Goal: Information Seeking & Learning: Learn about a topic

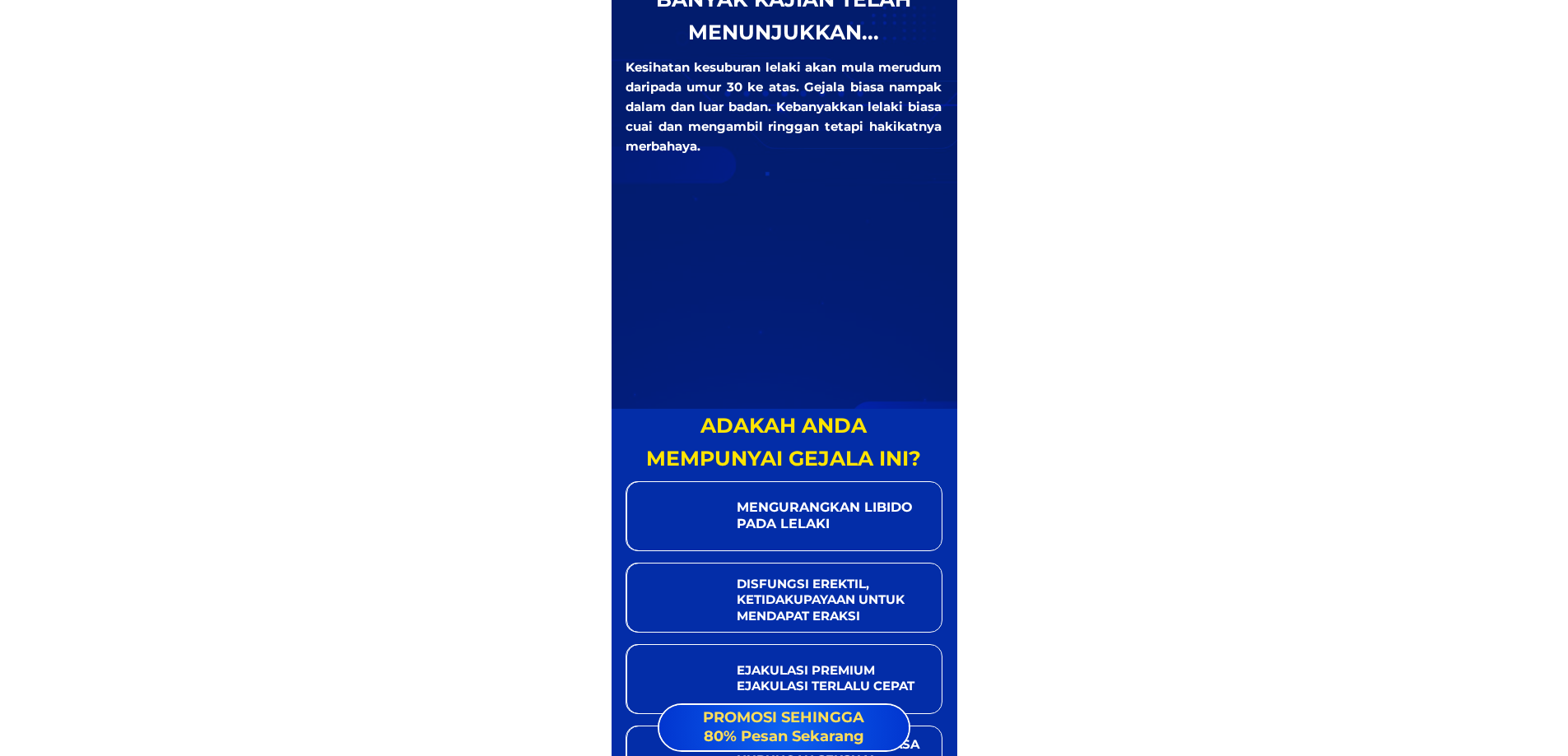
scroll to position [905, 0]
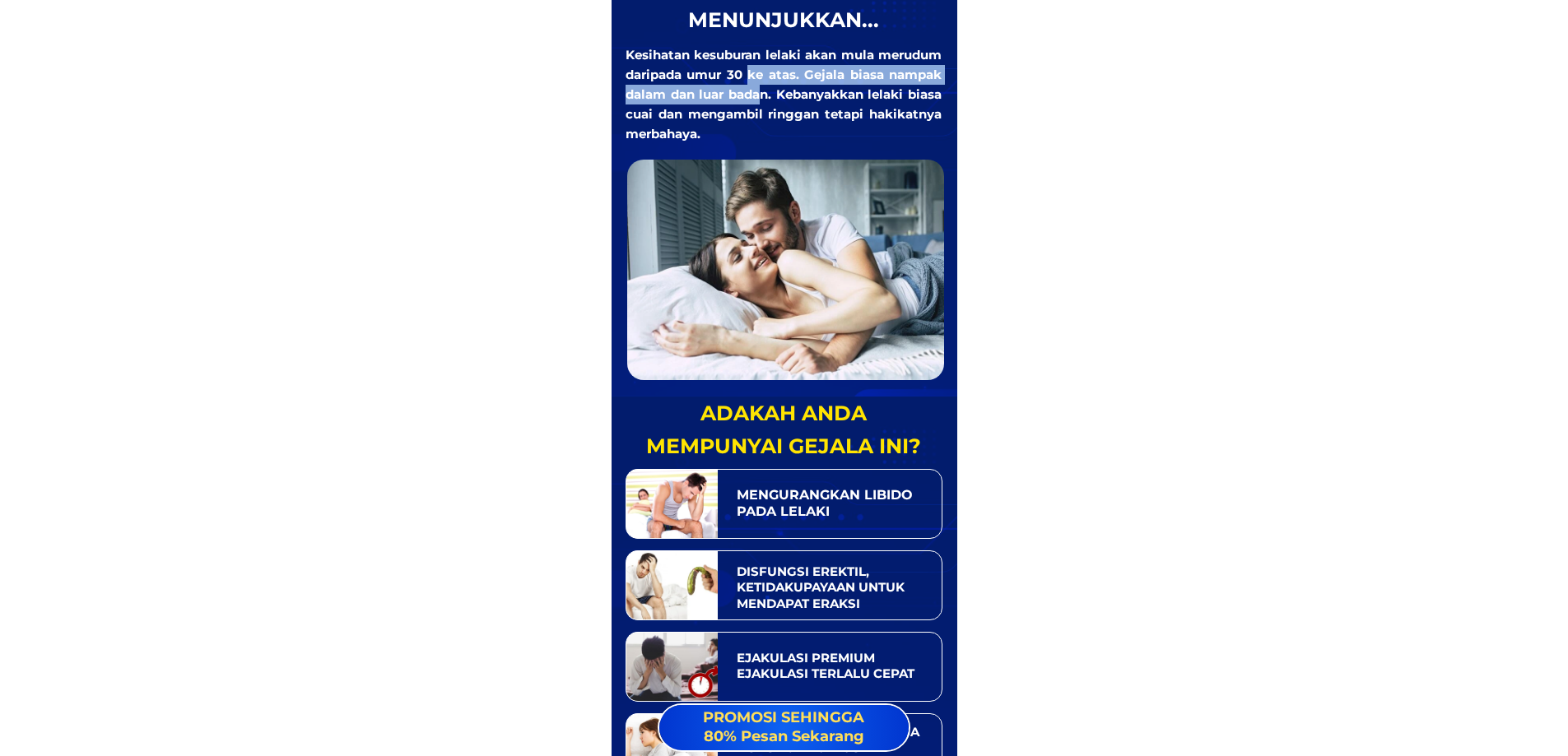
drag, startPoint x: 749, startPoint y: 69, endPoint x: 758, endPoint y: 100, distance: 32.3
click at [758, 100] on div "Kesihatan kesuburan lelaki akan mula merudum daripada umur 30 ke atas. Gejala b…" at bounding box center [784, 94] width 316 height 98
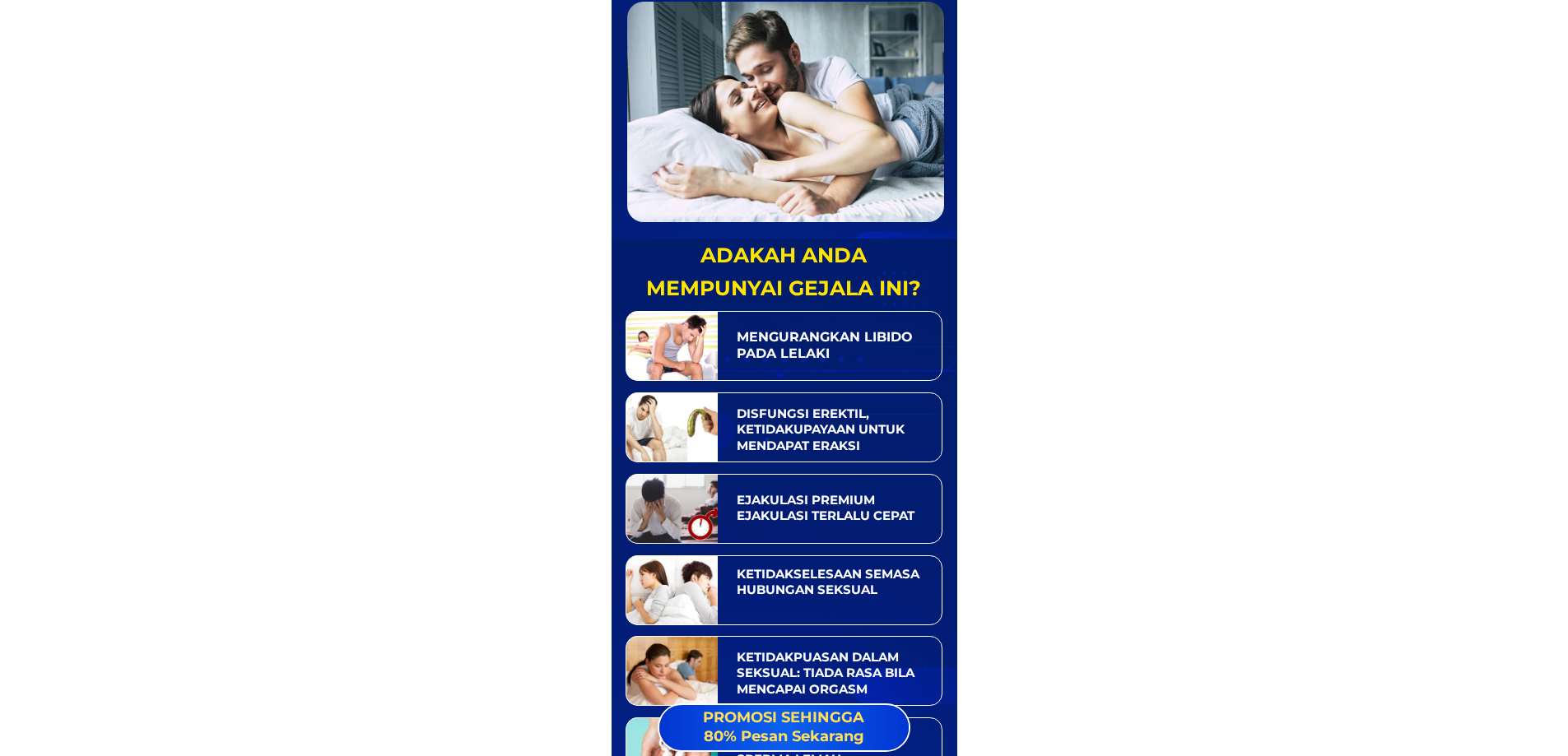
scroll to position [1152, 0]
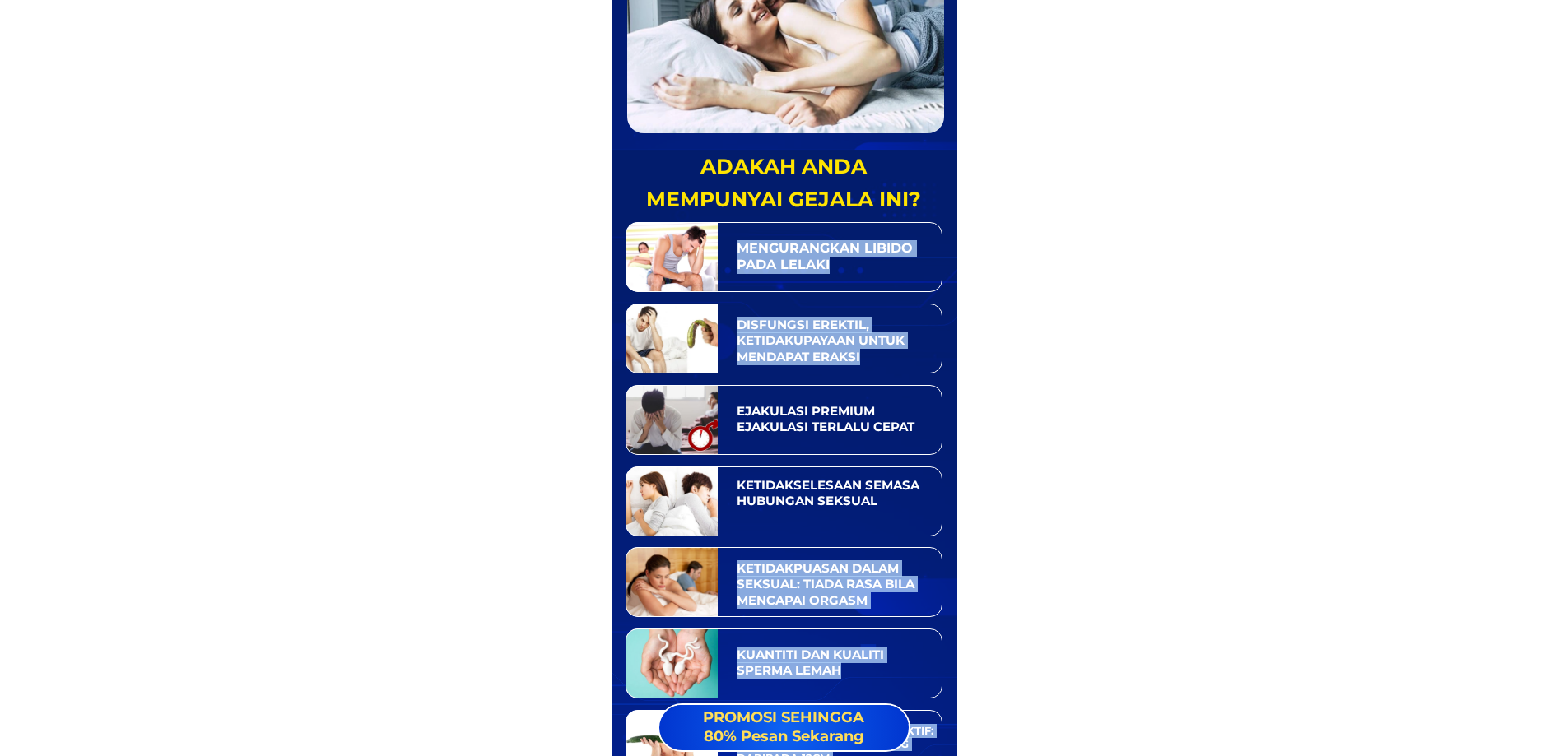
drag, startPoint x: 787, startPoint y: 324, endPoint x: 855, endPoint y: 533, distance: 219.8
click at [852, 530] on div "ADAKAH ANDA MEMPUNYAI GEJALA INI? MENGURANGKAN LIBIDO PADA LELAKI KETIDAKPUASAN…" at bounding box center [784, 464] width 316 height 630
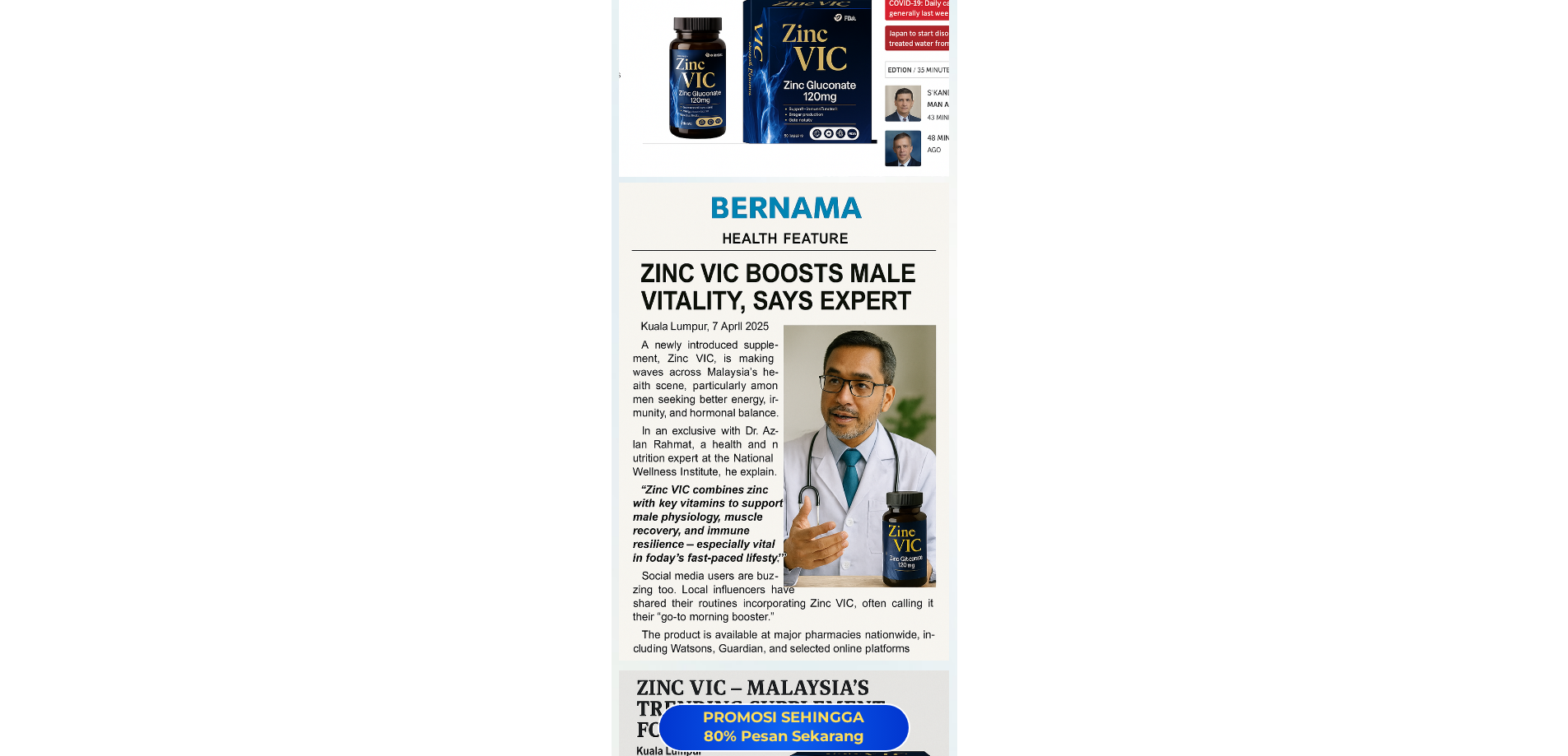
scroll to position [19088, 0]
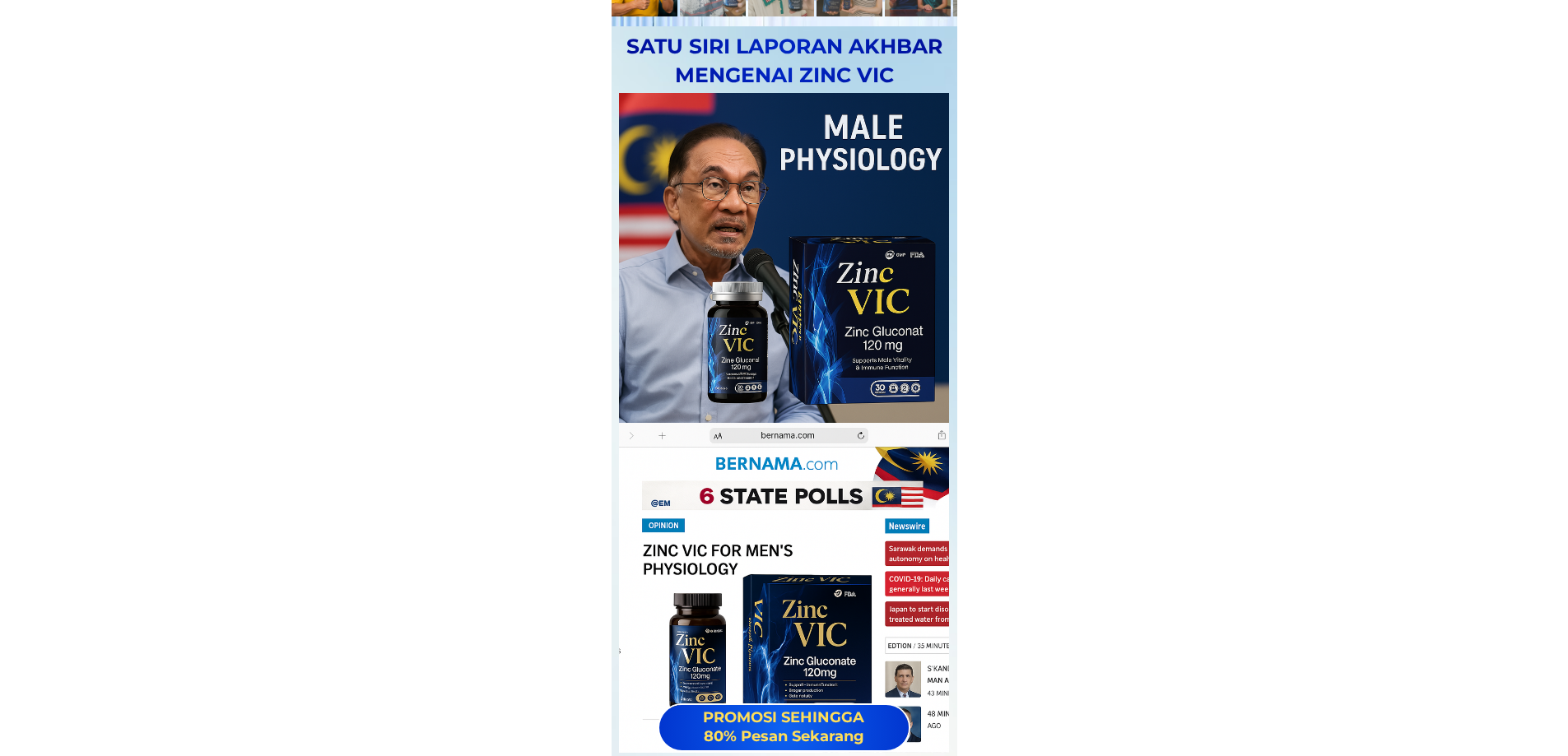
drag, startPoint x: 808, startPoint y: 381, endPoint x: 878, endPoint y: 560, distance: 192.2
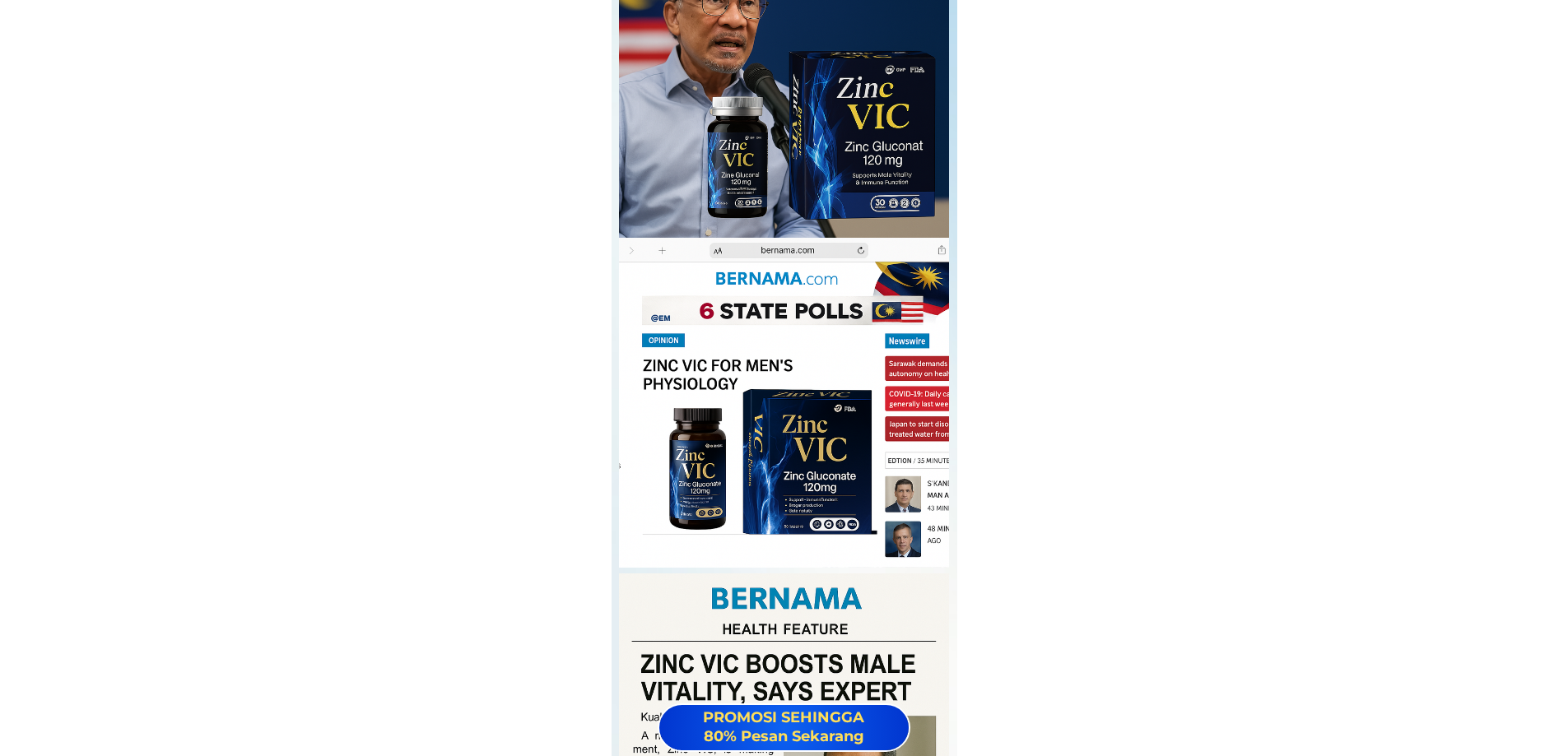
scroll to position [19418, 0]
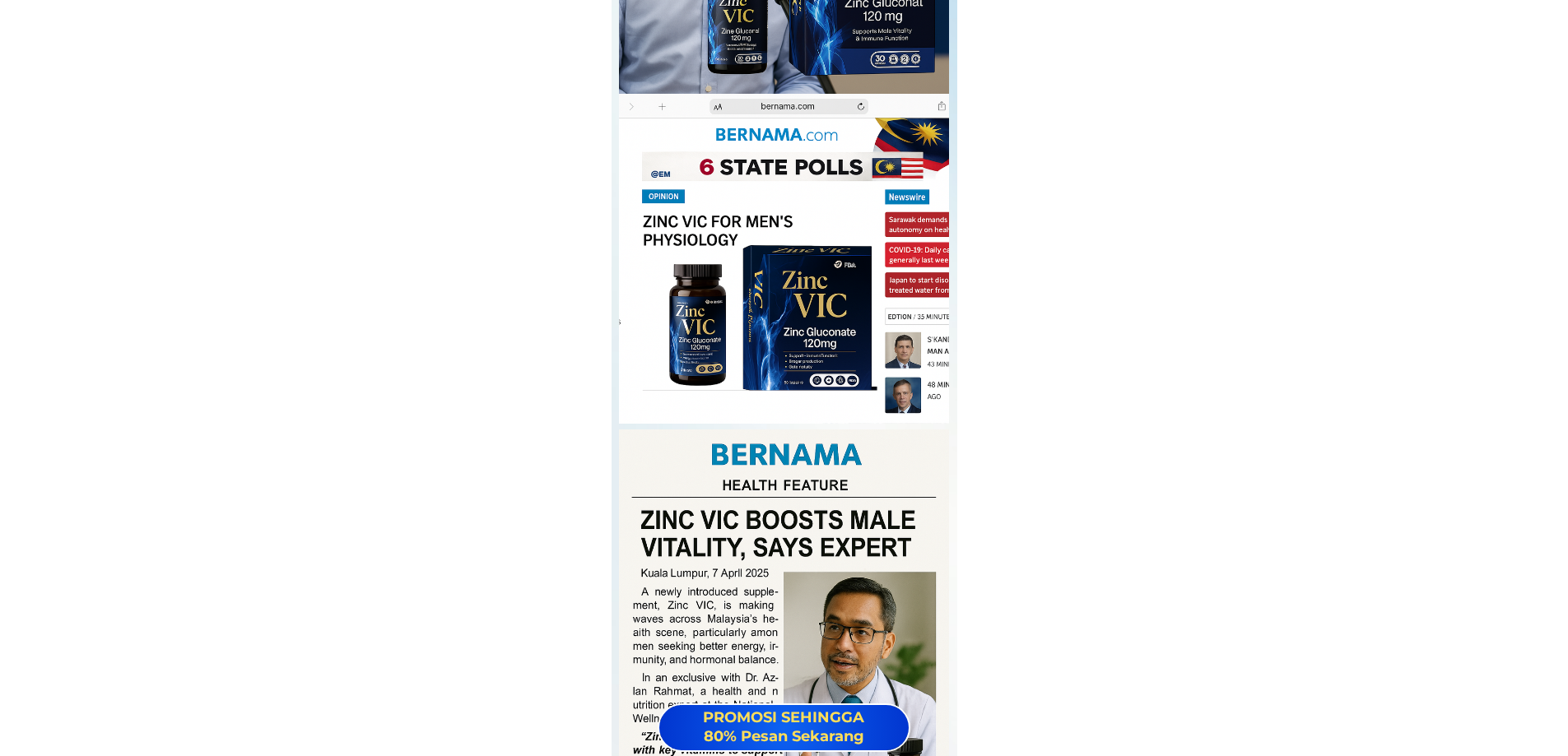
drag, startPoint x: 712, startPoint y: 582, endPoint x: 752, endPoint y: 661, distance: 88.5
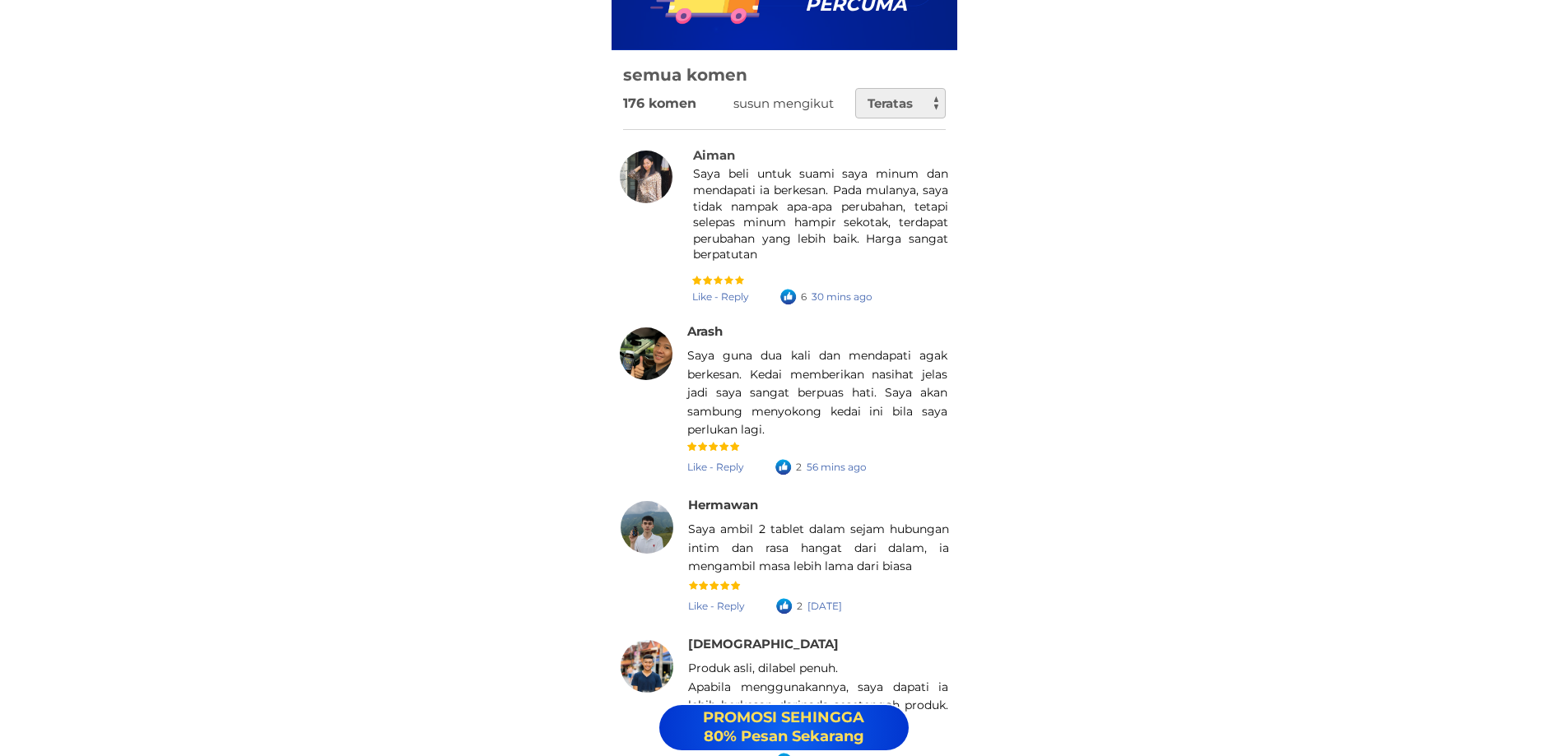
scroll to position [23116, 0]
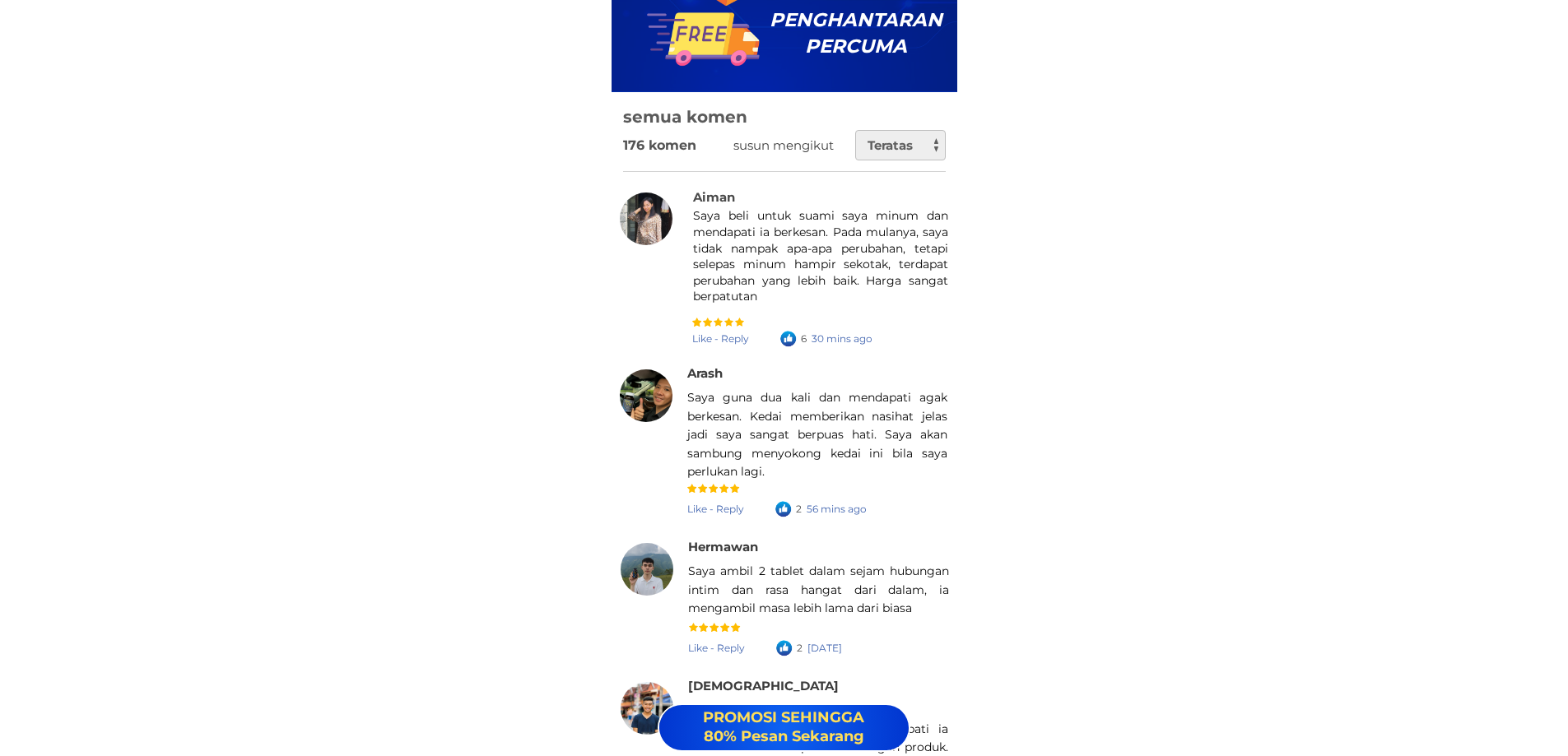
drag, startPoint x: 735, startPoint y: 222, endPoint x: 803, endPoint y: 540, distance: 325.2
click at [789, 542] on div "Seseorang sedang menaip ulasan... 176 komen susun mengikut semua komen Teratas …" at bounding box center [784, 506] width 346 height 828
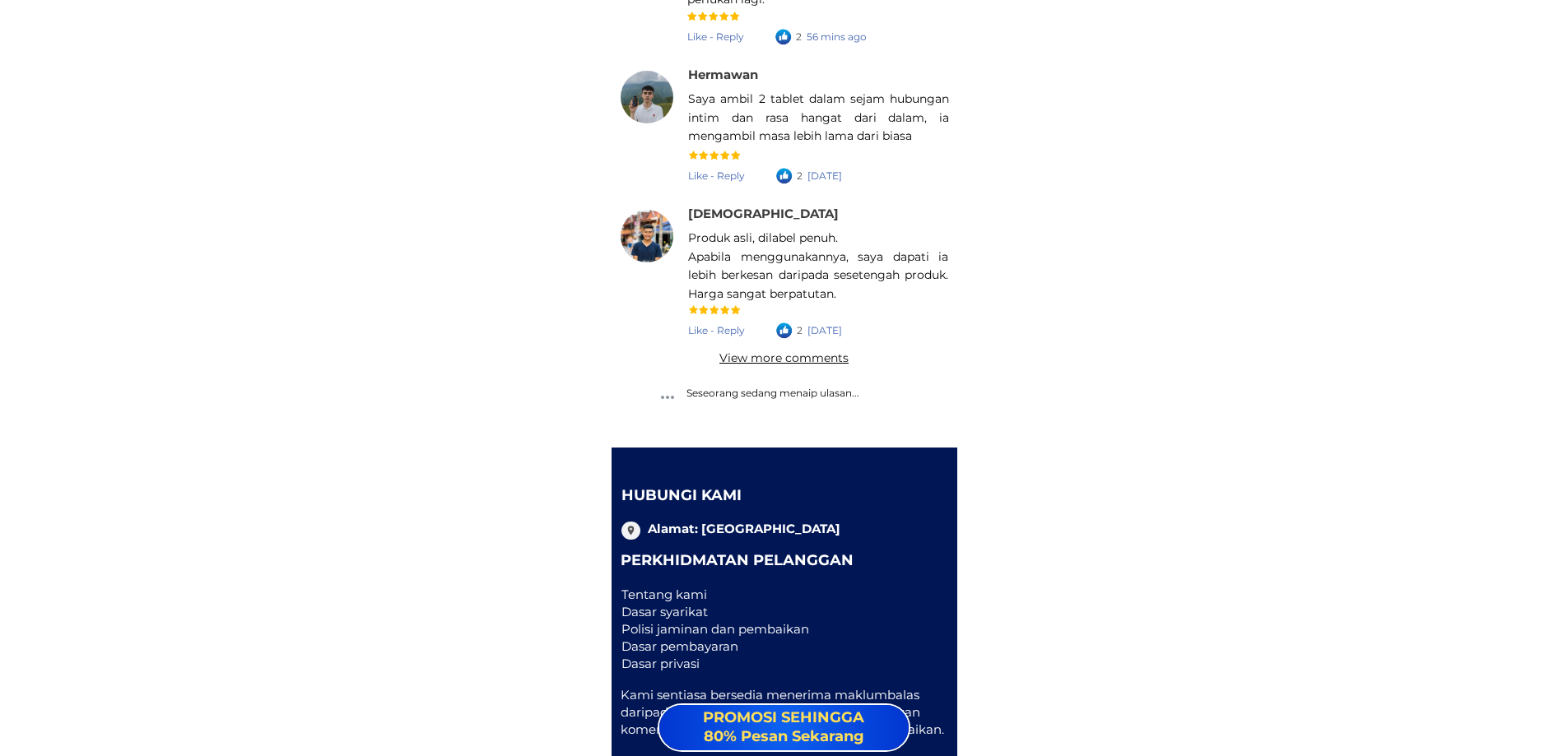
scroll to position [23609, 0]
